Goal: Task Accomplishment & Management: Use online tool/utility

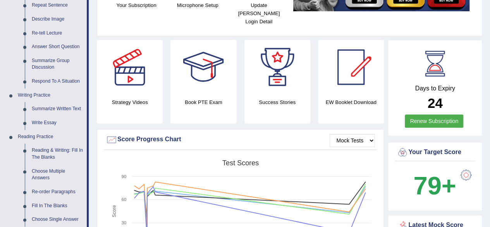
scroll to position [113, 0]
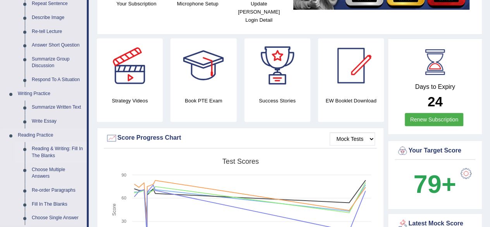
click at [58, 150] on link "Reading & Writing: Fill In The Blanks" at bounding box center [57, 152] width 59 height 21
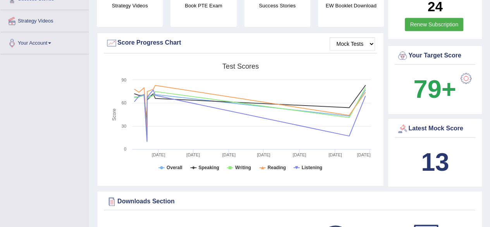
scroll to position [248, 0]
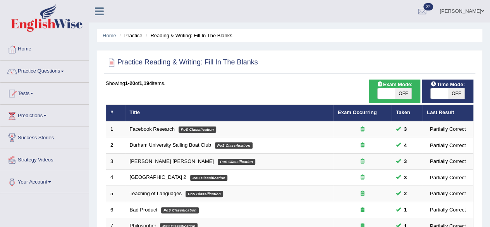
click at [64, 71] on span at bounding box center [62, 72] width 3 height 2
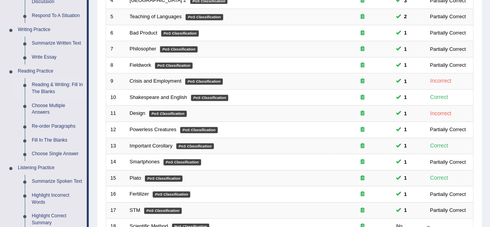
scroll to position [176, 0]
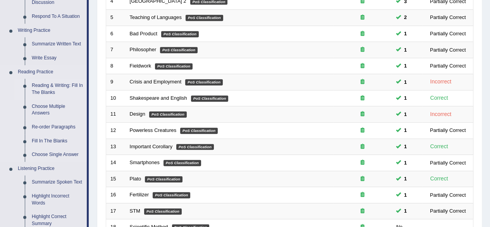
click at [65, 88] on link "Reading & Writing: Fill In The Blanks" at bounding box center [57, 89] width 59 height 21
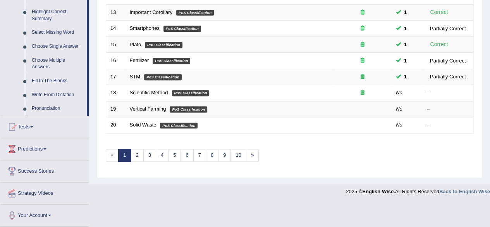
scroll to position [302, 0]
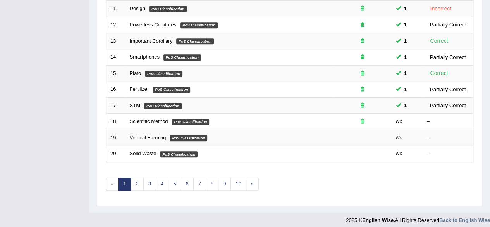
scroll to position [283, 0]
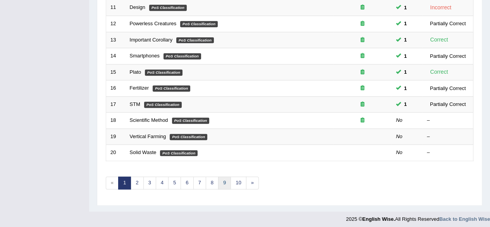
click at [224, 179] on link "9" at bounding box center [224, 182] width 13 height 13
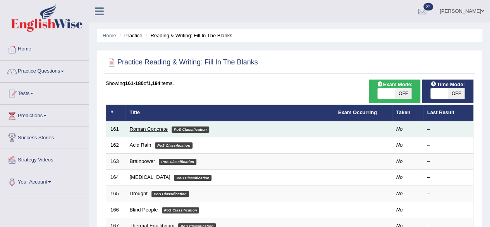
click at [143, 131] on link "Roman Concrete" at bounding box center [149, 129] width 38 height 6
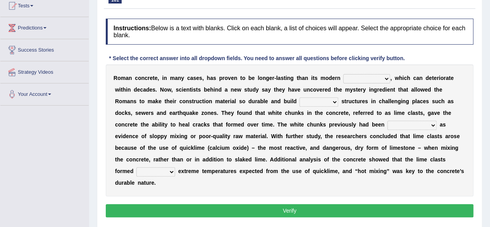
scroll to position [88, 0]
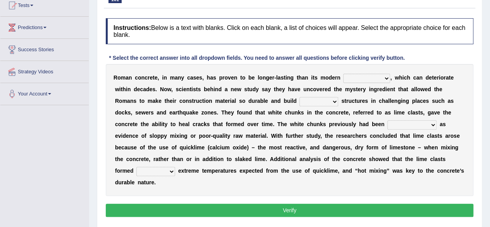
click at [392, 78] on b at bounding box center [393, 77] width 3 height 6
click at [396, 78] on b "w" at bounding box center [397, 77] width 4 height 6
click at [385, 75] on select "flocculent equivalent ambivalent rambunctious" at bounding box center [367, 78] width 47 height 9
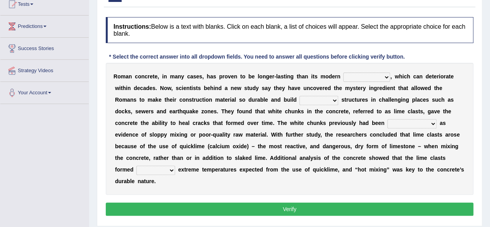
scroll to position [94, 0]
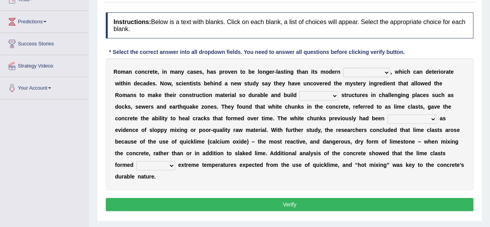
click at [390, 71] on b "," at bounding box center [391, 72] width 2 height 6
click at [388, 74] on select "flocculent equivalent ambivalent rambunctious" at bounding box center [367, 72] width 47 height 9
select select "flocculent"
click at [344, 68] on select "flocculent equivalent ambivalent rambunctious" at bounding box center [367, 72] width 47 height 9
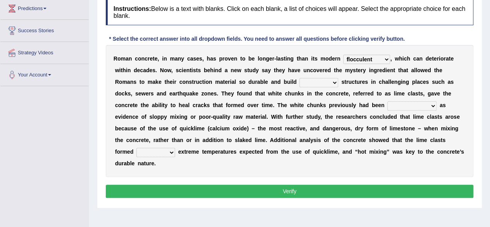
scroll to position [105, 0]
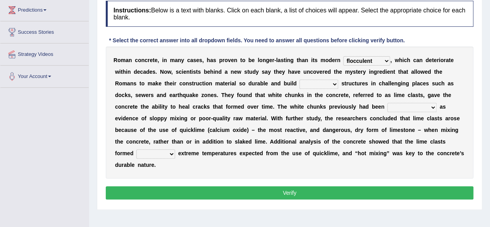
click at [338, 81] on b at bounding box center [339, 83] width 3 height 6
click at [332, 86] on select "amplified evasive elaborate equivocal" at bounding box center [319, 83] width 39 height 9
select select "amplified"
click at [300, 79] on select "amplified evasive elaborate equivocal" at bounding box center [319, 83] width 39 height 9
click at [432, 108] on select "overlooked overdeveloped oversaw overrefined" at bounding box center [412, 107] width 49 height 9
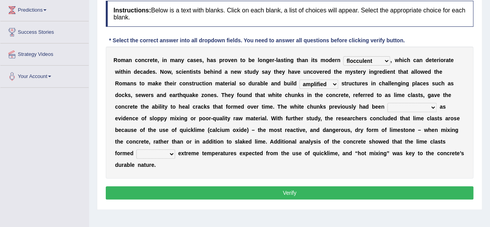
select select "overlooked"
click at [388, 103] on select "overlooked overdeveloped oversaw overrefined" at bounding box center [412, 107] width 49 height 9
click at [410, 162] on div "R o m a n c o n c r e t e , i n m a n y c a s e s , h a s p r o v e n t o b e l…" at bounding box center [290, 113] width 368 height 132
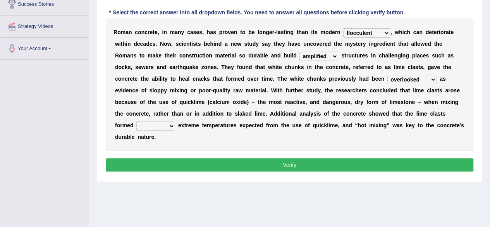
scroll to position [136, 0]
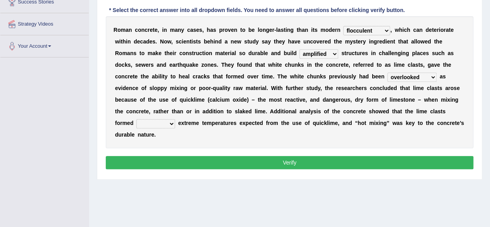
click at [174, 126] on select "in within off at" at bounding box center [155, 123] width 39 height 9
select select "at"
click at [136, 119] on select "in within off at" at bounding box center [155, 123] width 39 height 9
click at [430, 156] on button "Verify" at bounding box center [290, 162] width 368 height 13
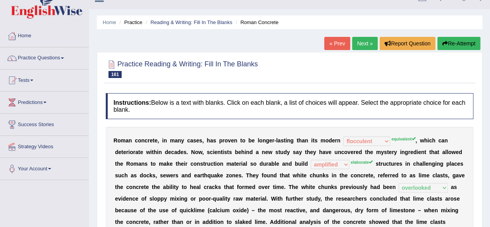
scroll to position [0, 0]
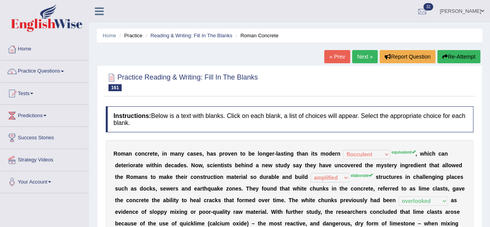
click at [363, 58] on link "Next »" at bounding box center [365, 56] width 26 height 13
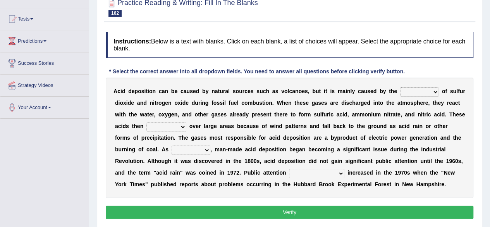
scroll to position [75, 0]
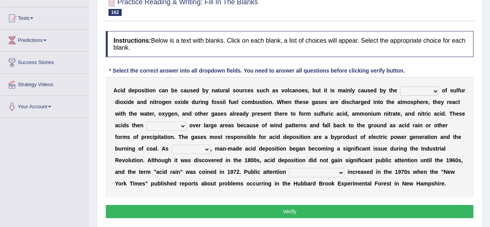
click at [437, 90] on select "release lease tease cease" at bounding box center [420, 90] width 39 height 9
select select "release"
click at [401, 86] on select "release lease tease cease" at bounding box center [420, 90] width 39 height 9
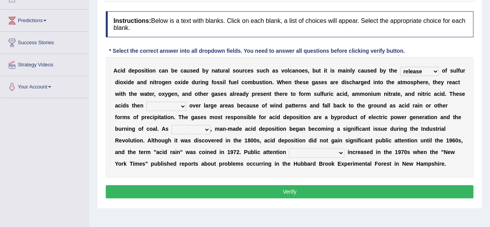
scroll to position [95, 0]
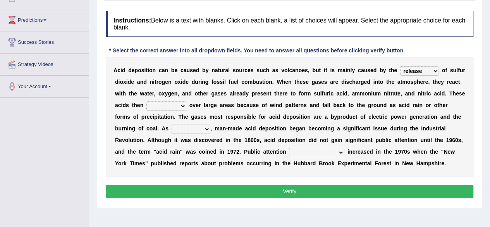
click at [180, 108] on select "dispose disapprove disperse disposition" at bounding box center [167, 105] width 40 height 9
click at [147, 101] on select "dispose disapprove disperse disposition" at bounding box center [167, 105] width 40 height 9
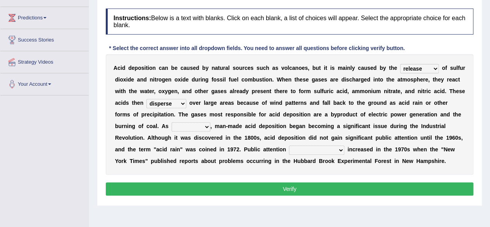
scroll to position [100, 0]
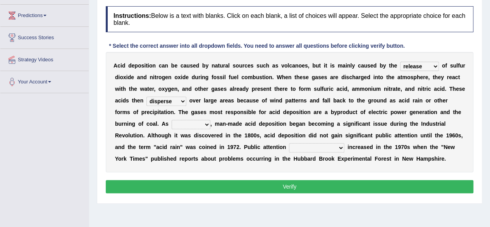
click at [181, 103] on select "dispose disapprove disperse disposition" at bounding box center [167, 101] width 40 height 9
select select "dispose"
click at [147, 97] on select "dispose disapprove disperse disposition" at bounding box center [167, 101] width 40 height 9
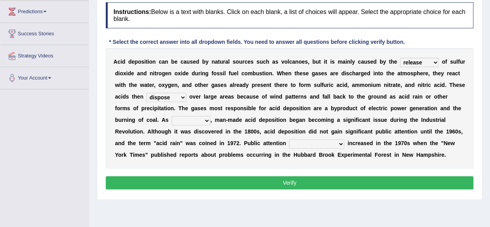
scroll to position [104, 0]
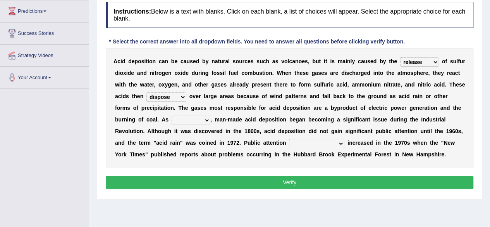
click at [212, 121] on b at bounding box center [213, 119] width 3 height 6
click at [184, 120] on select "saying part evidence such" at bounding box center [191, 120] width 39 height 9
click at [172, 116] on select "saying part evidence such" at bounding box center [191, 120] width 39 height 9
click at [173, 155] on b "d" at bounding box center [174, 154] width 3 height 6
click at [183, 119] on select "saying part evidence such" at bounding box center [191, 120] width 39 height 9
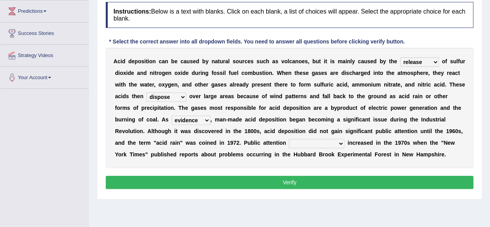
select select "part"
click at [172, 116] on select "saying part evidence such" at bounding box center [191, 120] width 39 height 9
click at [212, 116] on b at bounding box center [213, 119] width 3 height 6
click at [181, 122] on select "saying part evidence such" at bounding box center [191, 120] width 39 height 9
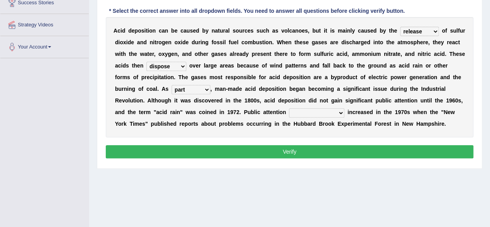
scroll to position [135, 0]
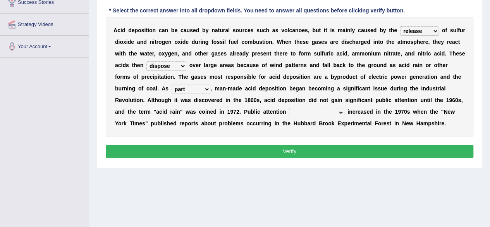
click at [345, 112] on b at bounding box center [346, 112] width 3 height 6
click at [318, 114] on select "inadvertently geometrically comprehensively further" at bounding box center [316, 112] width 55 height 9
select select "comprehensively"
click at [289, 108] on select "inadvertently geometrically comprehensively further" at bounding box center [316, 112] width 55 height 9
click at [406, 153] on button "Verify" at bounding box center [290, 151] width 368 height 13
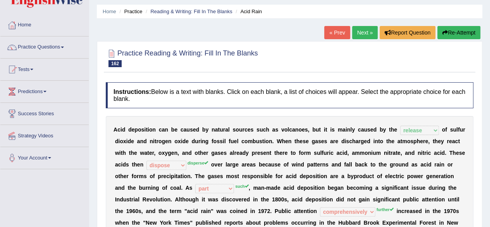
scroll to position [22, 0]
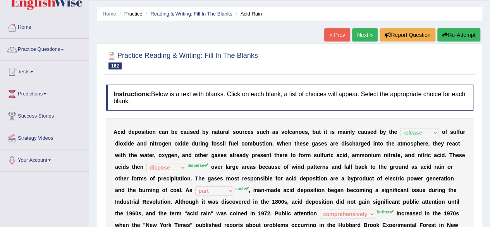
click at [361, 40] on link "Next »" at bounding box center [365, 34] width 26 height 13
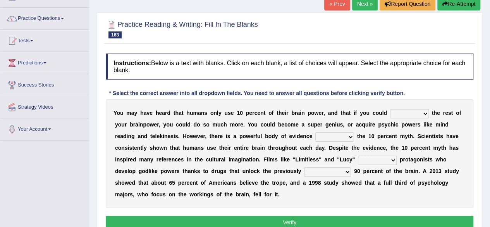
scroll to position [53, 0]
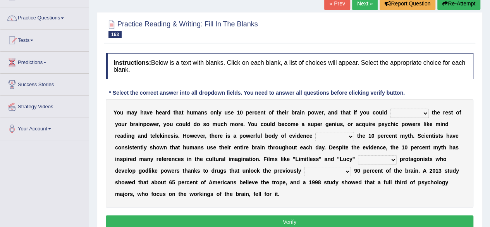
click at [425, 113] on select "unnerve unleash underlie uncover" at bounding box center [409, 113] width 39 height 9
click at [390, 109] on select "unnerve unleash underlie uncover" at bounding box center [409, 113] width 39 height 9
click at [423, 114] on select "unnerve unleash underlie uncover" at bounding box center [409, 113] width 39 height 9
click at [390, 109] on select "unnerve unleash underlie uncover" at bounding box center [409, 113] width 39 height 9
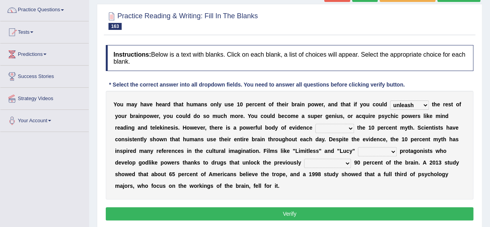
scroll to position [62, 0]
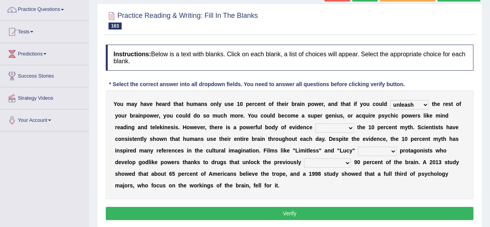
click at [427, 105] on select "unnerve unleash underlie uncover" at bounding box center [409, 104] width 39 height 9
select select "uncover"
click at [390, 100] on select "unnerve unleash underlie uncover" at bounding box center [409, 104] width 39 height 9
click at [351, 130] on select "debunking diluting colliding swerving" at bounding box center [335, 127] width 39 height 9
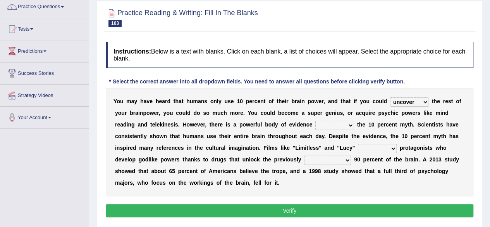
click at [351, 125] on select "debunking diluting colliding swerving" at bounding box center [335, 125] width 39 height 9
click at [316, 121] on select "debunking diluting colliding swerving" at bounding box center [335, 125] width 39 height 9
click at [355, 124] on b at bounding box center [355, 124] width 3 height 6
click at [351, 127] on select "debunking diluting colliding swerving" at bounding box center [335, 125] width 39 height 9
select select "diluting"
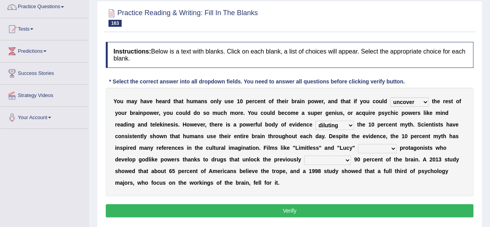
click at [316, 121] on select "debunking diluting colliding swerving" at bounding box center [335, 125] width 39 height 9
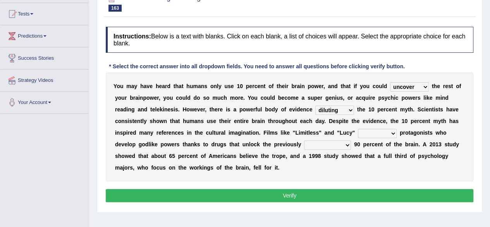
scroll to position [80, 0]
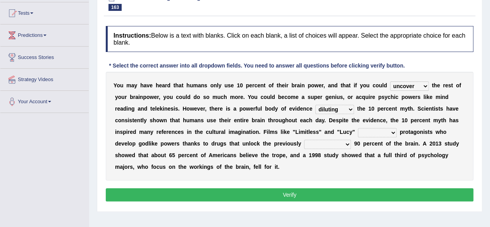
click at [395, 131] on select "convict depict constrict restrict" at bounding box center [377, 132] width 39 height 9
select select "depict"
click at [358, 128] on select "convict depict constrict restrict" at bounding box center [377, 132] width 39 height 9
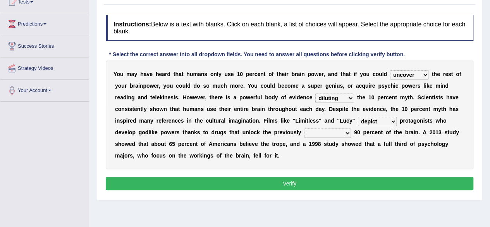
scroll to position [92, 0]
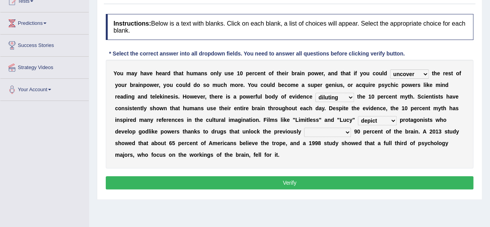
click at [349, 134] on select "inaccessible insusceptible insupportable interpersonal" at bounding box center [327, 132] width 47 height 9
select select "inaccessible"
click at [304, 128] on select "inaccessible insusceptible insupportable interpersonal" at bounding box center [327, 132] width 47 height 9
click at [357, 185] on button "Verify" at bounding box center [290, 182] width 368 height 13
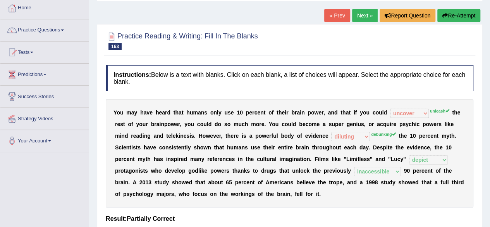
scroll to position [40, 0]
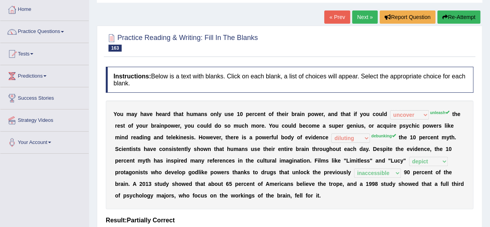
click at [361, 13] on link "Next »" at bounding box center [365, 16] width 26 height 13
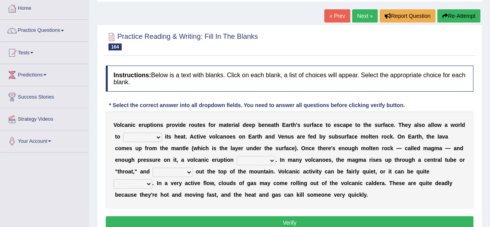
scroll to position [41, 0]
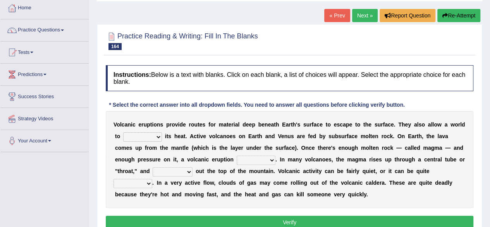
click at [158, 138] on select "invent dent prevent vent" at bounding box center [142, 136] width 39 height 9
click at [123, 132] on select "invent dent prevent vent" at bounding box center [142, 136] width 39 height 9
click at [159, 138] on select "invent dent prevent vent" at bounding box center [142, 136] width 39 height 9
select select "vent"
click at [123, 132] on select "invent dent prevent vent" at bounding box center [142, 136] width 39 height 9
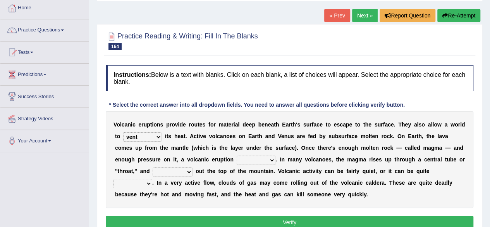
click at [273, 157] on select "occurs concurs recurs incurs" at bounding box center [256, 159] width 39 height 9
select select "occurs"
click at [237, 155] on select "occurs concurs recurs incurs" at bounding box center [256, 159] width 39 height 9
click at [188, 174] on select "merges converges submerges emerges" at bounding box center [173, 171] width 40 height 9
click at [153, 167] on select "merges converges submerges emerges" at bounding box center [173, 171] width 40 height 9
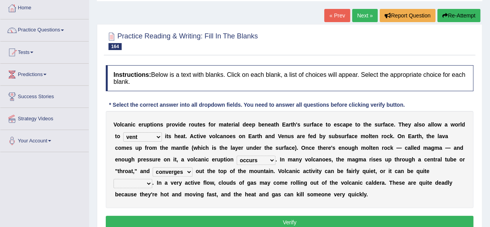
click at [190, 174] on select "merges converges submerges emerges" at bounding box center [173, 171] width 40 height 9
select select "merges"
click at [153, 167] on select "merges converges submerges emerges" at bounding box center [173, 171] width 40 height 9
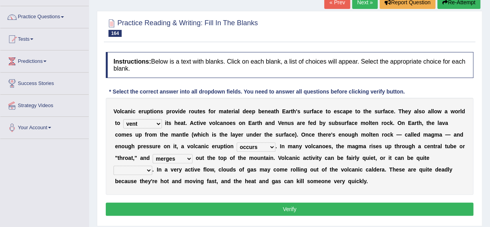
scroll to position [55, 0]
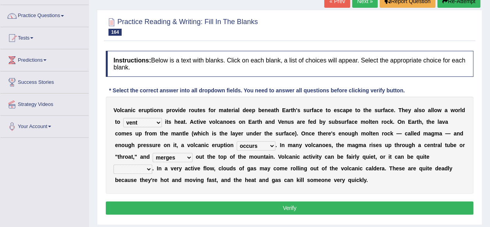
click at [147, 171] on select "qualified equivalent explosive tranquil" at bounding box center [133, 168] width 39 height 9
click at [114, 164] on select "qualified equivalent explosive tranquil" at bounding box center [133, 168] width 39 height 9
click at [153, 168] on b "." at bounding box center [153, 168] width 2 height 6
click at [149, 169] on select "qualified equivalent explosive tranquil" at bounding box center [133, 168] width 39 height 9
select select "equivalent"
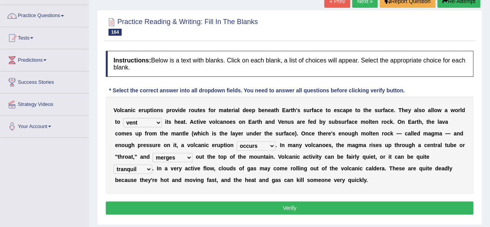
click at [114, 164] on select "qualified equivalent explosive tranquil" at bounding box center [133, 168] width 39 height 9
click at [259, 204] on button "Verify" at bounding box center [290, 207] width 368 height 13
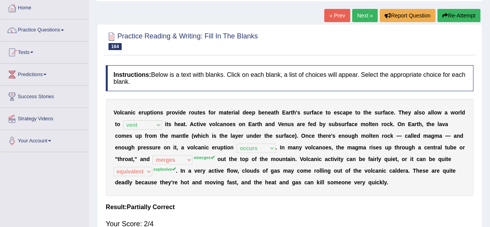
scroll to position [40, 0]
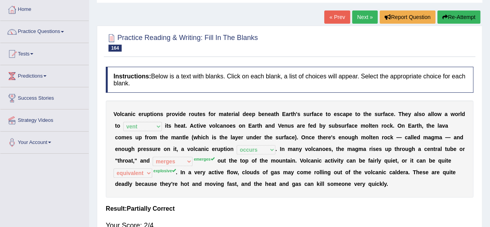
click at [357, 16] on link "Next »" at bounding box center [365, 16] width 26 height 13
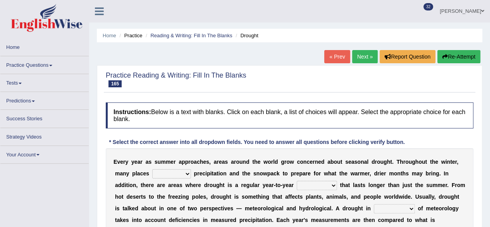
click at [169, 73] on h2 "Practice Reading & Writing: Fill In The Blanks 165 Drought" at bounding box center [176, 80] width 141 height 16
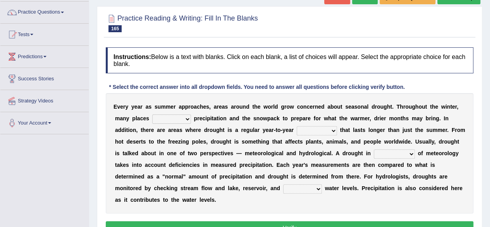
scroll to position [59, 0]
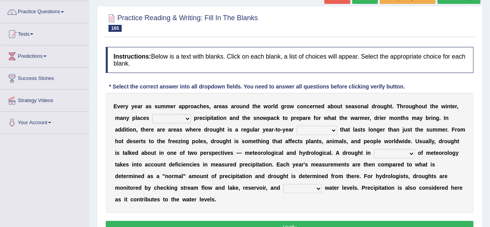
click at [189, 119] on select "senate monitor compete reveal" at bounding box center [171, 118] width 39 height 9
select select "monitor"
click at [152, 114] on select "senate monitor compete reveal" at bounding box center [171, 118] width 39 height 9
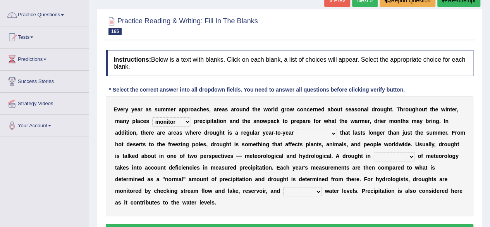
scroll to position [56, 0]
